Goal: Task Accomplishment & Management: Complete application form

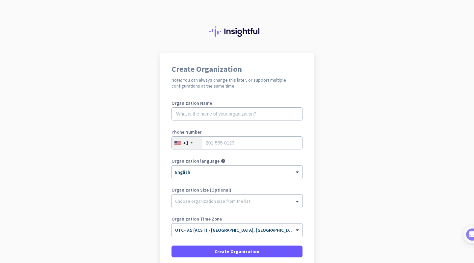
scroll to position [55, 0]
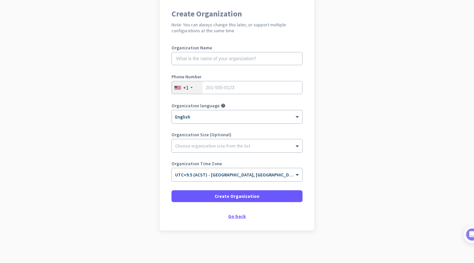
click at [235, 218] on div "Go back" at bounding box center [236, 216] width 131 height 5
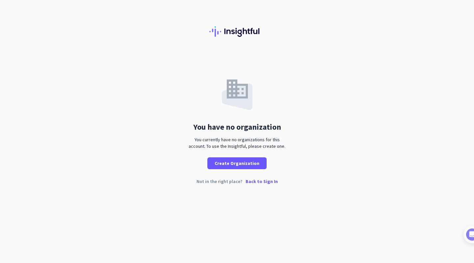
click at [266, 183] on p "Back to Sign In" at bounding box center [261, 181] width 32 height 5
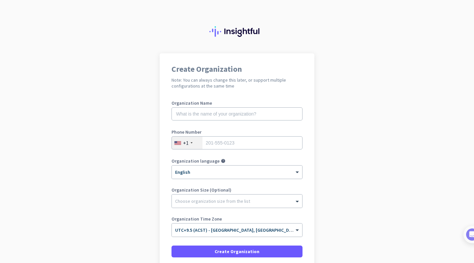
scroll to position [55, 0]
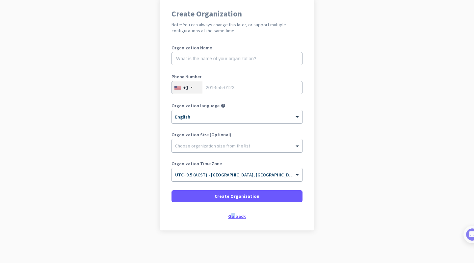
drag, startPoint x: 232, startPoint y: 220, endPoint x: 229, endPoint y: 217, distance: 4.9
click at [229, 217] on div "Create Organization Note: You can always change this later, or support multiple…" at bounding box center [237, 114] width 155 height 232
click at [229, 217] on div "Go back" at bounding box center [236, 216] width 131 height 5
